Goal: Transaction & Acquisition: Purchase product/service

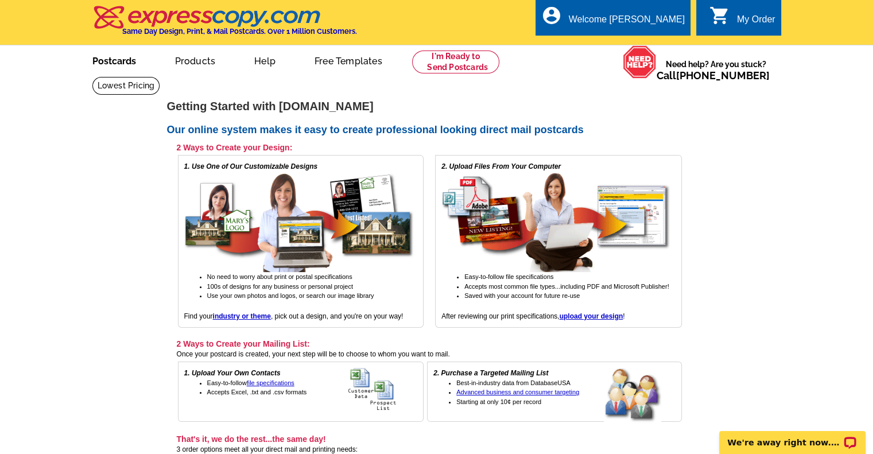
click at [111, 60] on link "Postcards" at bounding box center [114, 60] width 80 height 27
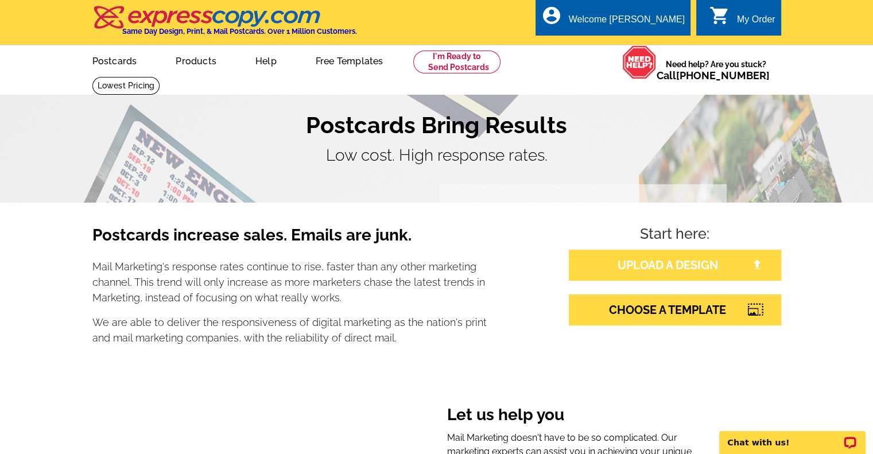
click at [671, 264] on link "UPLOAD A DESIGN" at bounding box center [675, 265] width 212 height 31
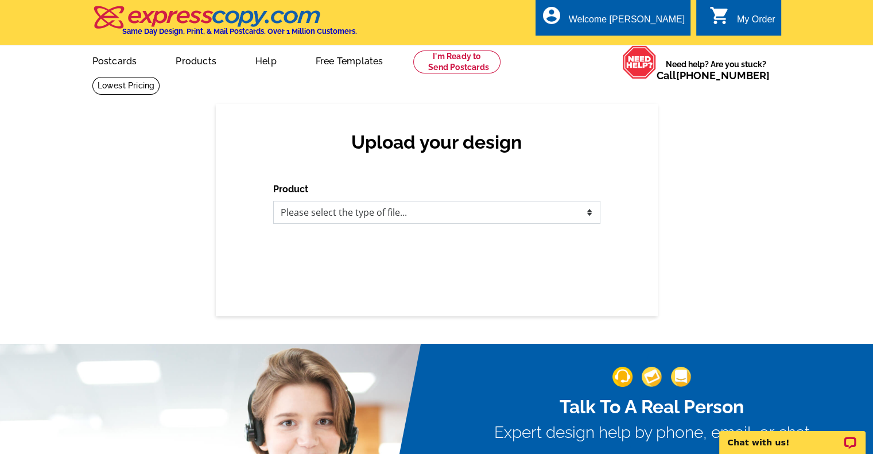
click at [588, 211] on select "Please select the type of file... Postcards Business Cards Letters and flyers G…" at bounding box center [436, 212] width 327 height 23
select select "1"
click at [273, 202] on select "Please select the type of file... Postcards Business Cards Letters and flyers G…" at bounding box center [436, 212] width 327 height 23
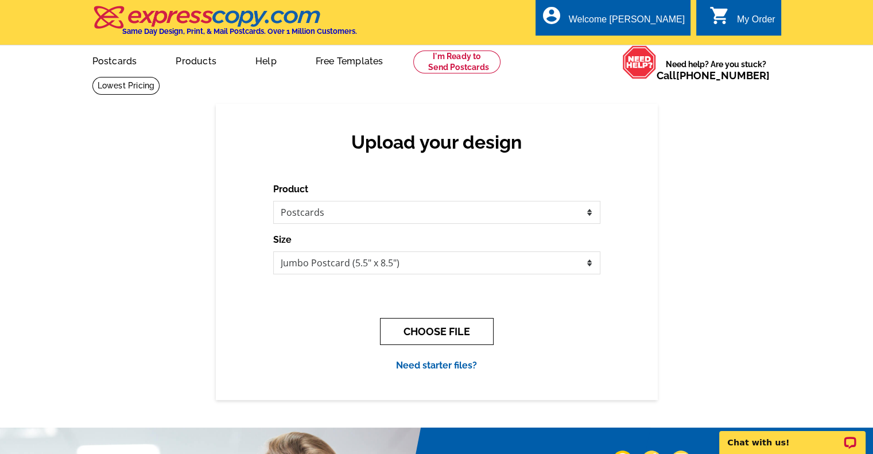
click at [420, 333] on button "CHOOSE FILE" at bounding box center [437, 331] width 114 height 27
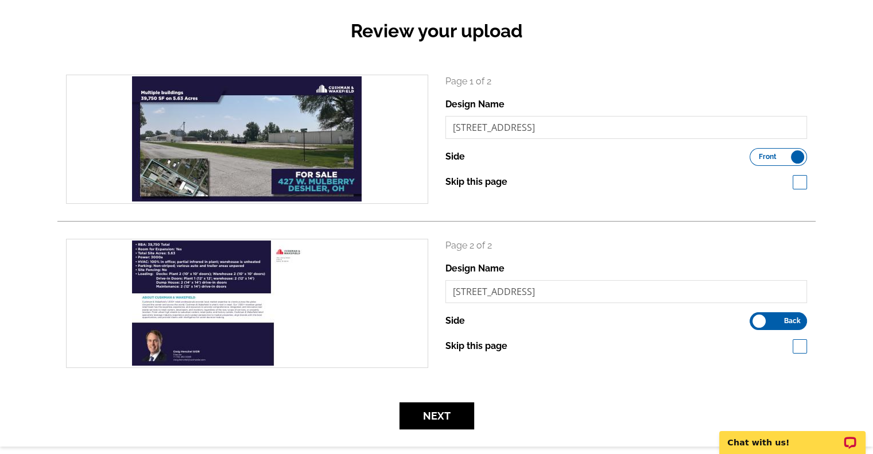
scroll to position [172, 0]
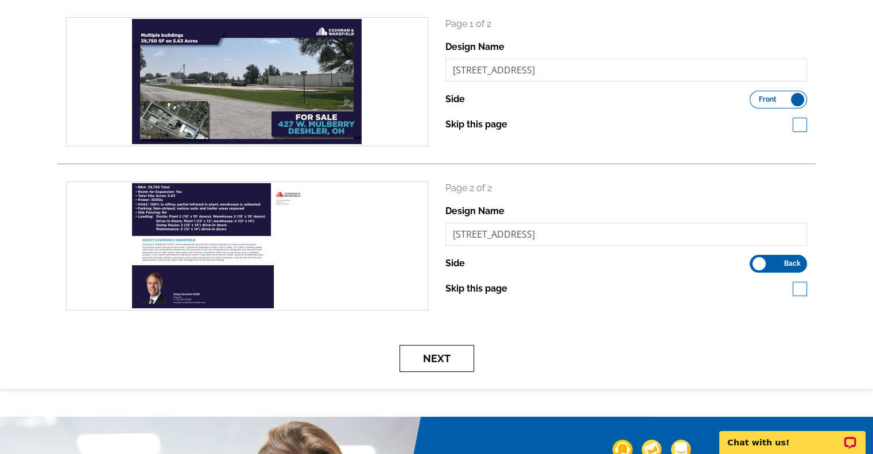
click at [433, 361] on button "Next" at bounding box center [437, 358] width 75 height 27
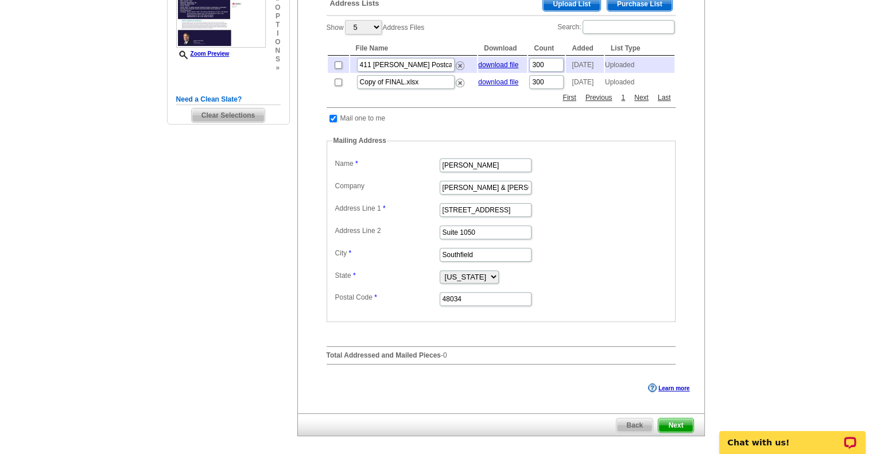
scroll to position [459, 0]
